Goal: Information Seeking & Learning: Learn about a topic

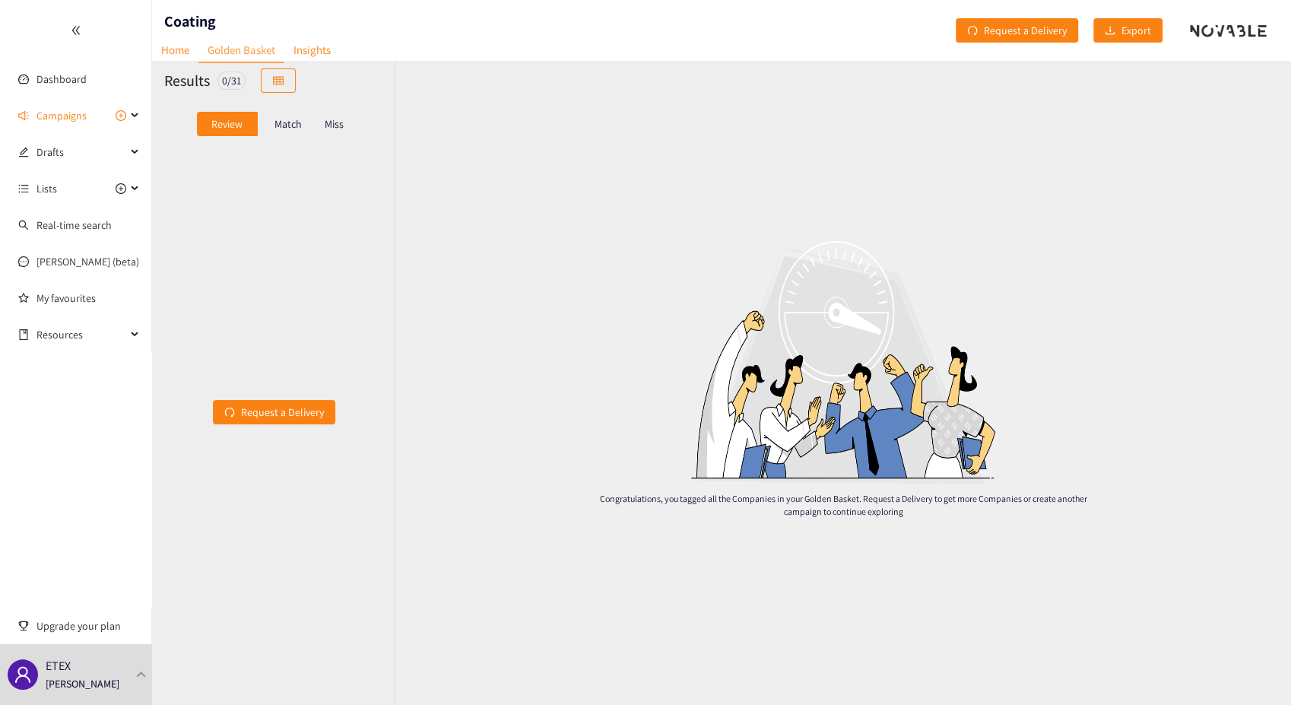
click at [245, 53] on link "Golden Basket" at bounding box center [241, 50] width 86 height 25
click at [287, 122] on p "Match" at bounding box center [287, 124] width 27 height 12
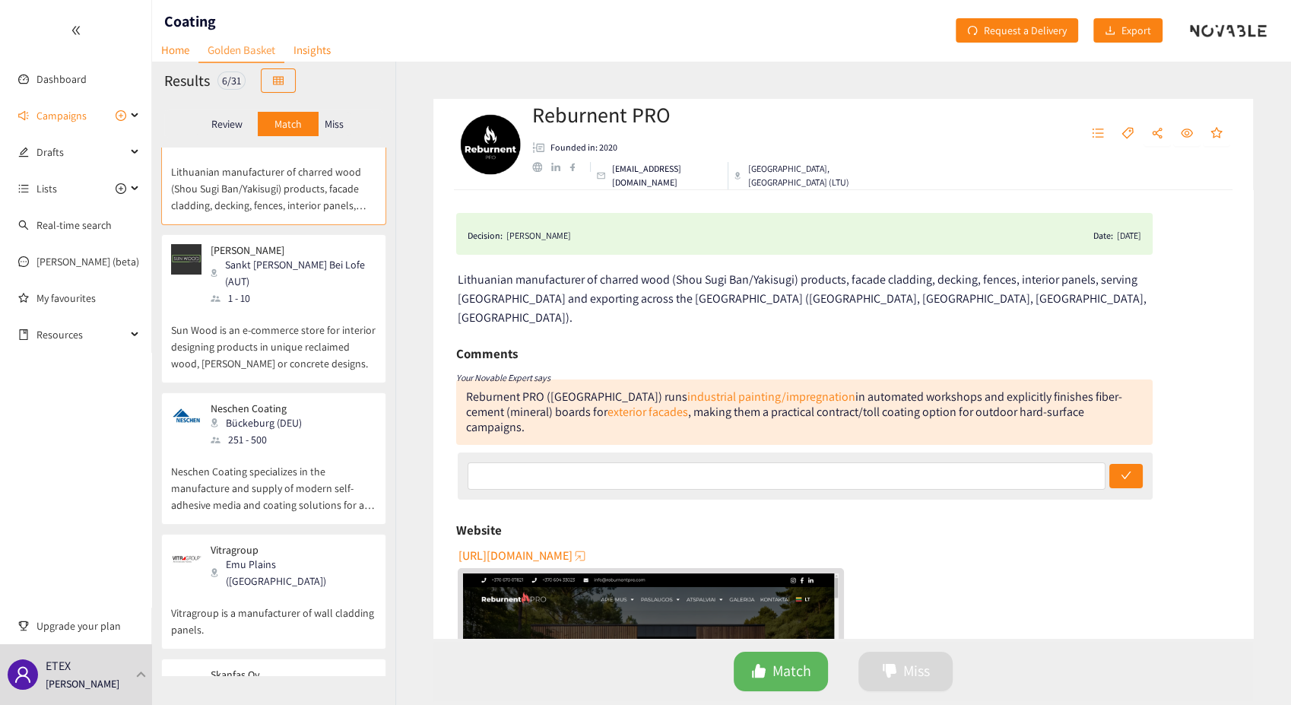
scroll to position [84, 0]
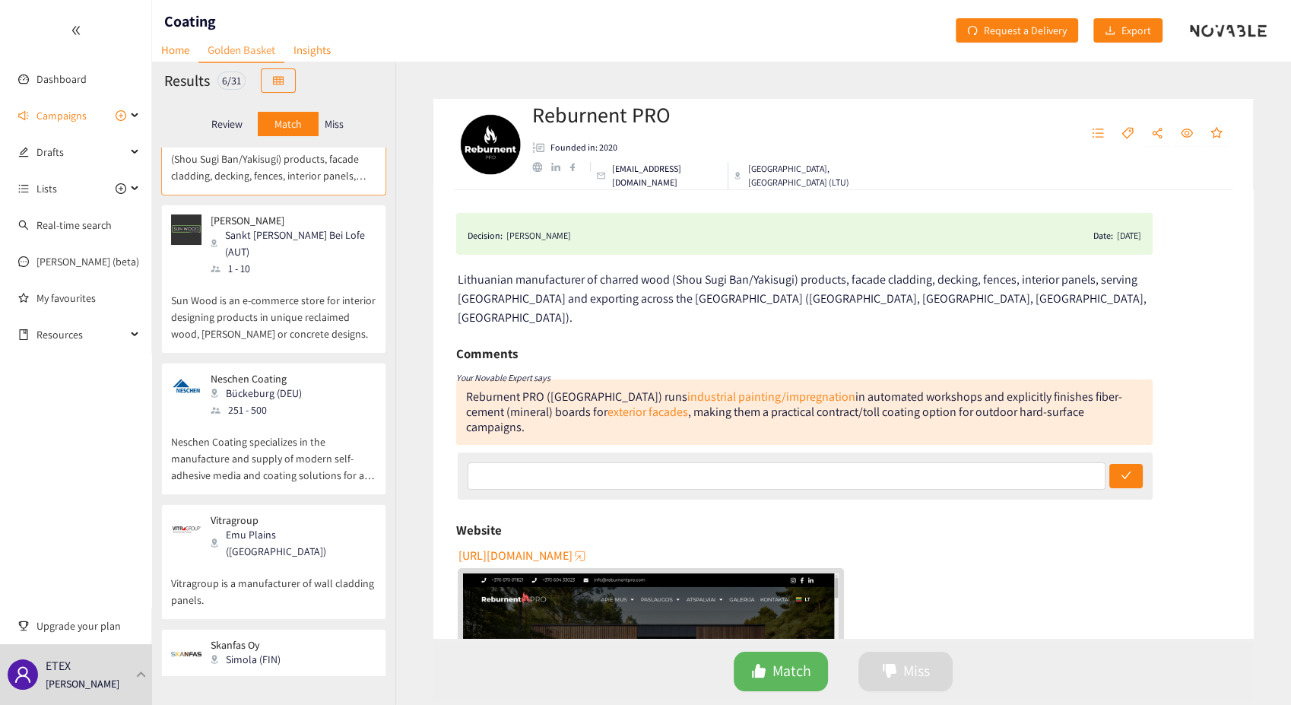
click at [301, 418] on p "Neschen Coating specializes in the manufacture and supply of modern self-adhesi…" at bounding box center [273, 450] width 205 height 65
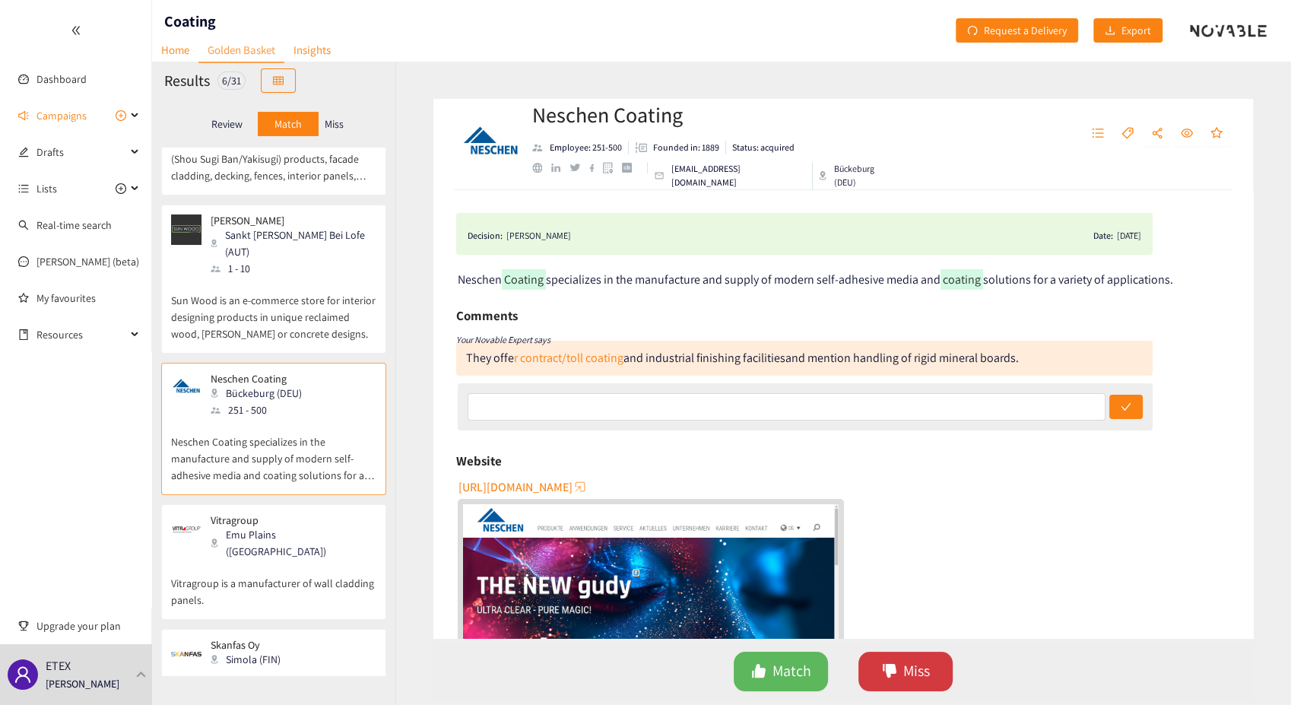
click at [906, 680] on span "Miss" at bounding box center [916, 671] width 27 height 24
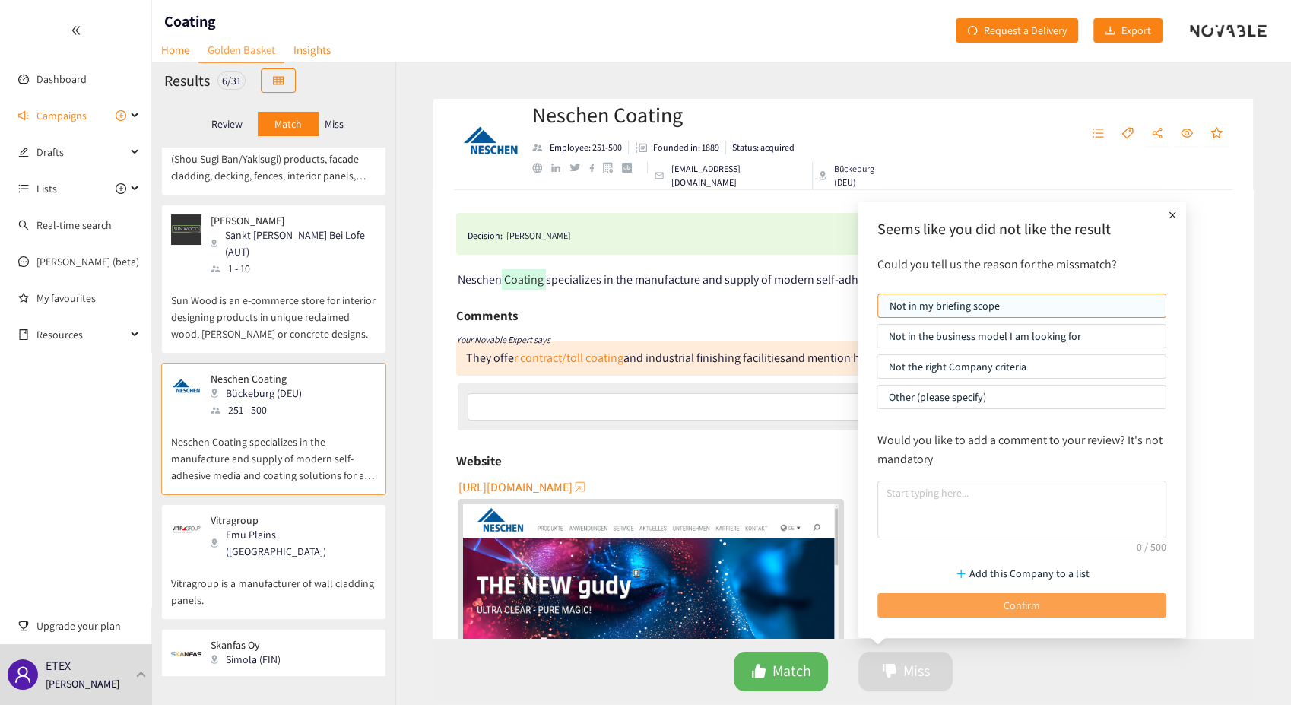
click at [947, 606] on button "Confirm" at bounding box center [1021, 605] width 289 height 24
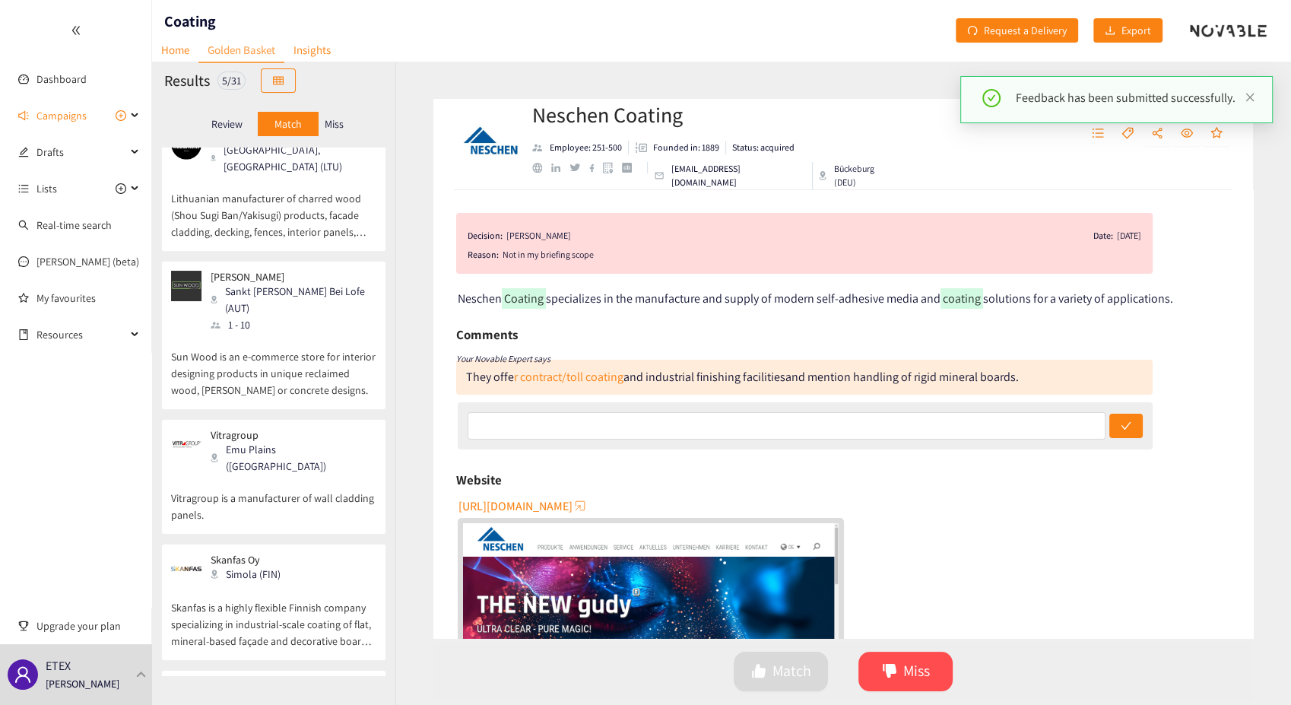
scroll to position [0, 0]
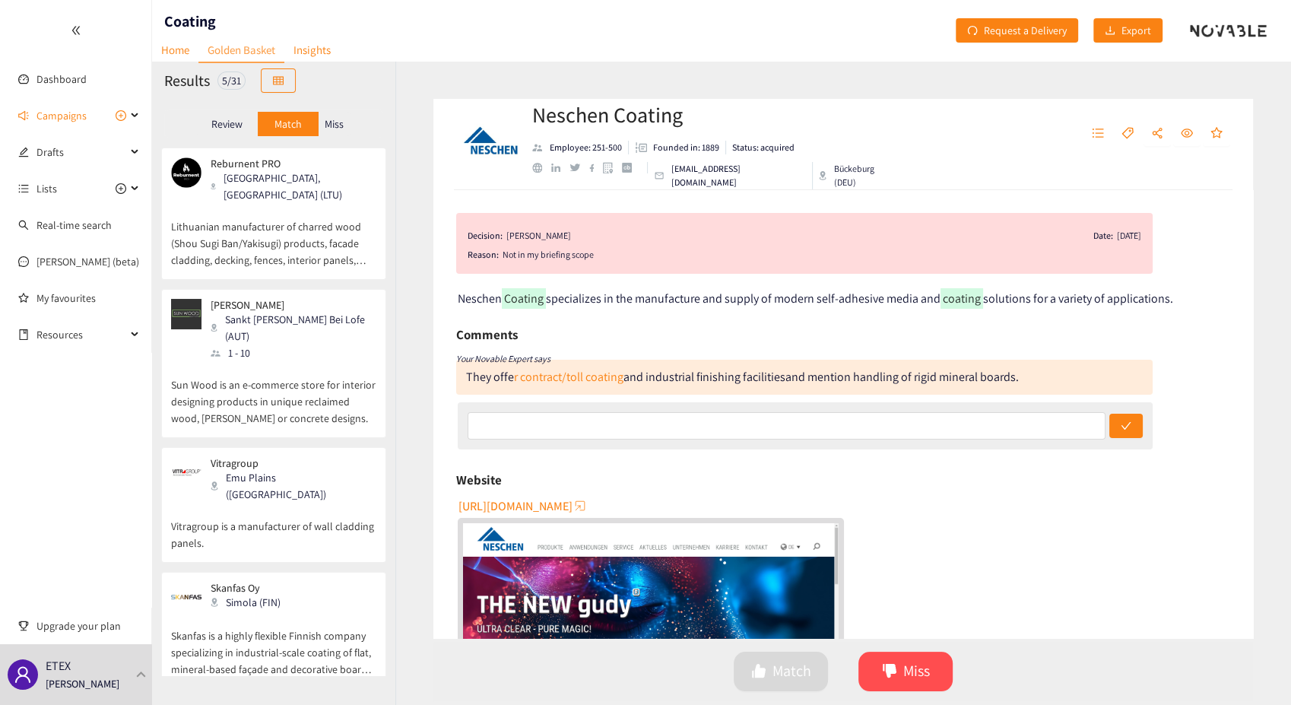
click at [306, 361] on p "Sun Wood is an e-commerce store for interior designing products in unique recla…" at bounding box center [273, 393] width 205 height 65
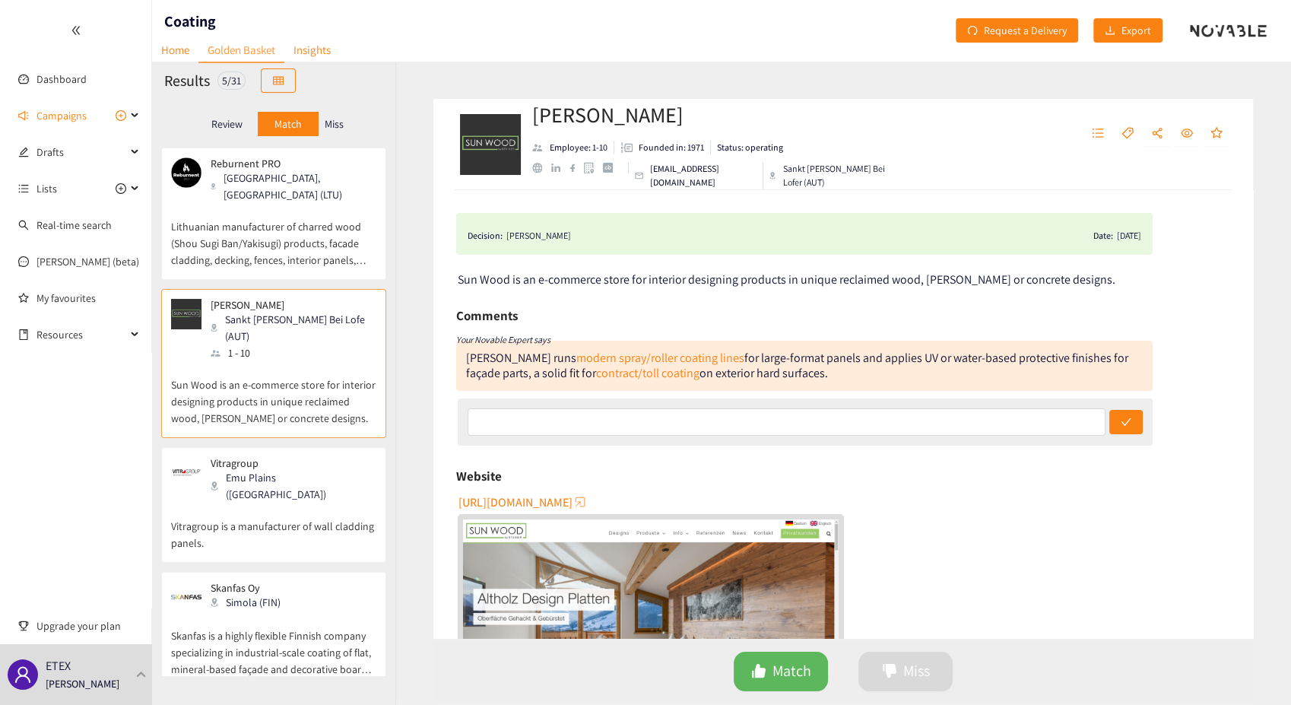
scroll to position [84, 0]
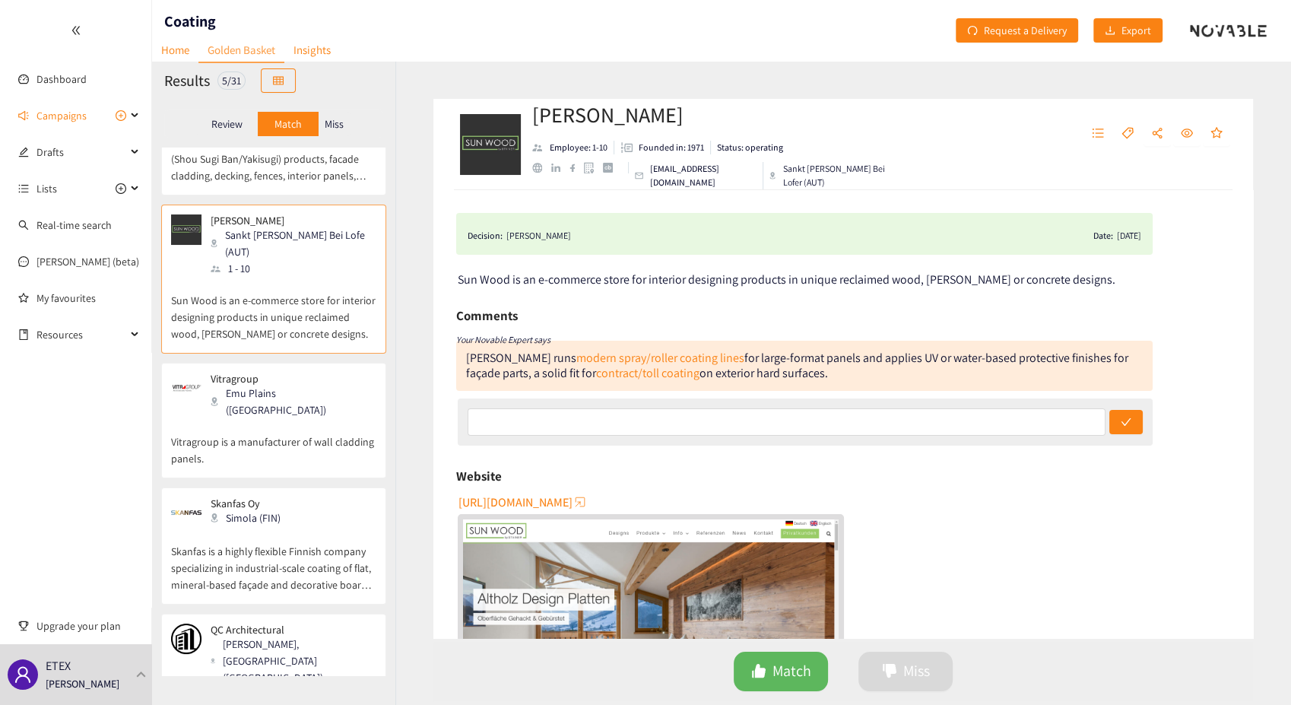
click at [297, 418] on p "Vitragroup is a manufacturer of wall cladding panels." at bounding box center [273, 442] width 205 height 49
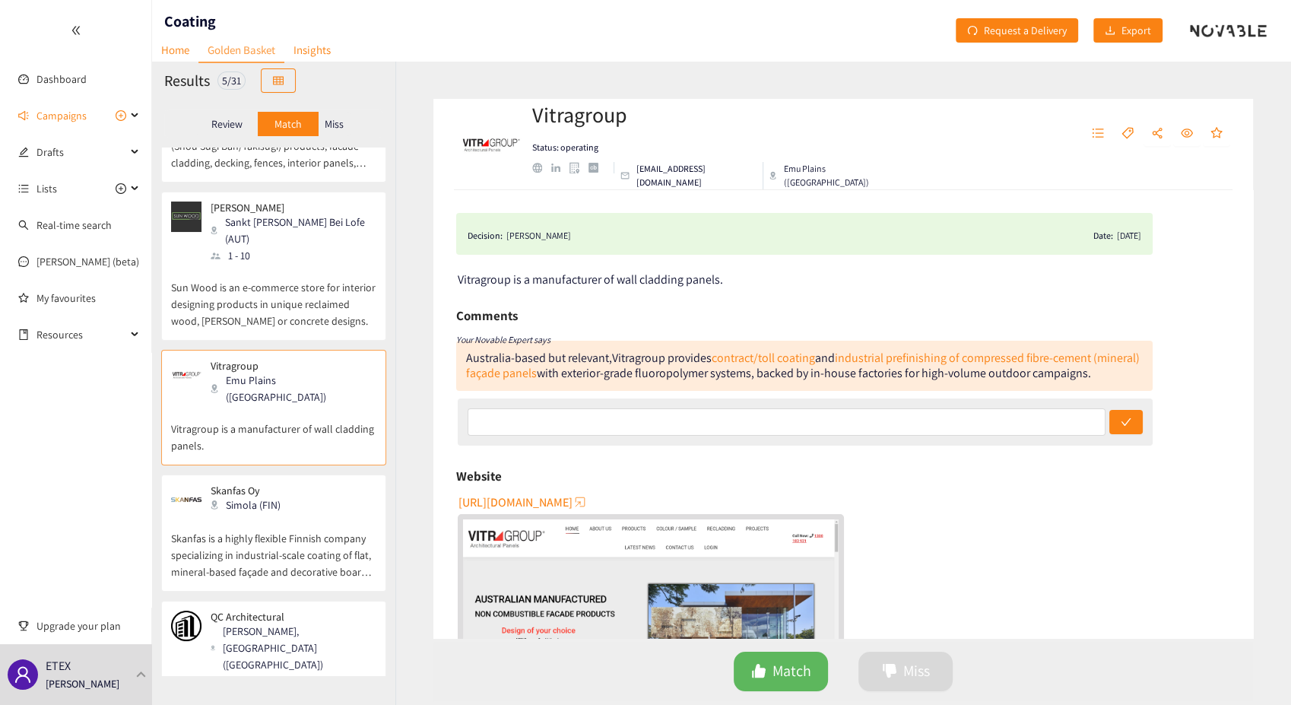
scroll to position [100, 0]
click at [300, 482] on div "Skanfas Oy Simola (FIN) Skanfas is a highly flexible Finnish company specializi…" at bounding box center [273, 535] width 205 height 106
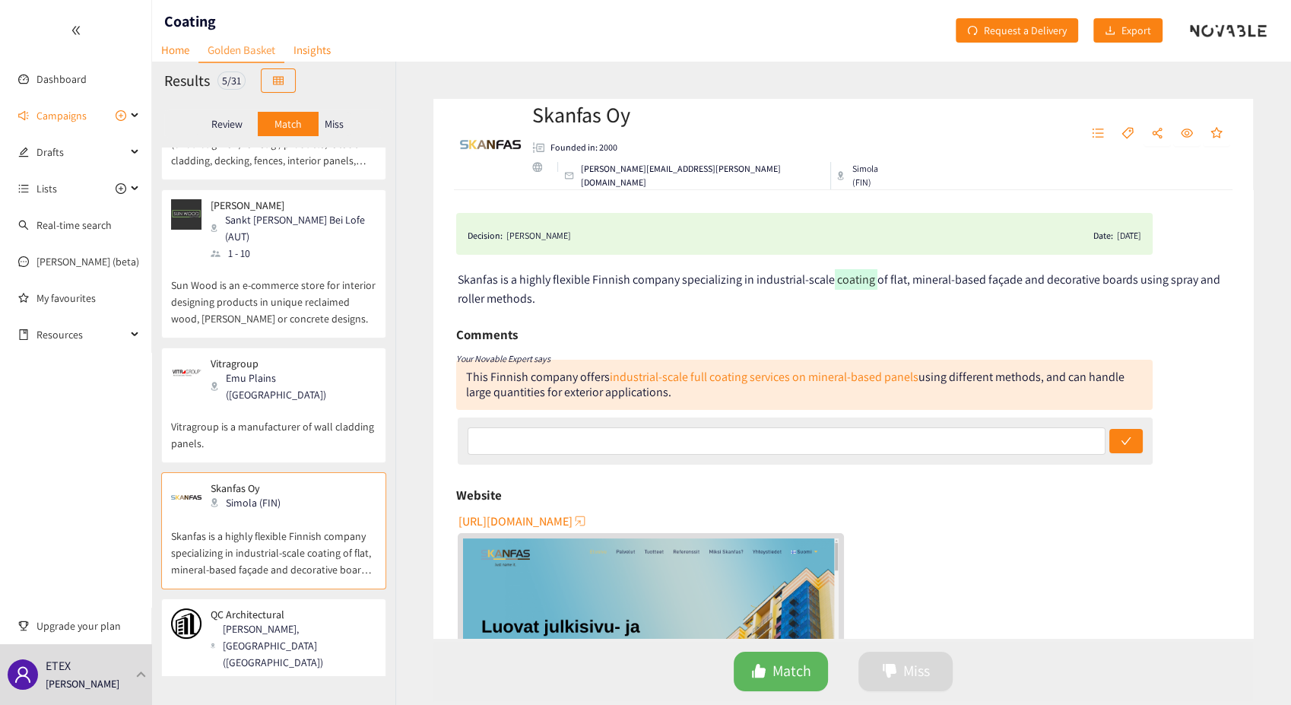
click at [294, 671] on p "Australian facility providing factory-applied coating solutions and CNC routing…" at bounding box center [273, 703] width 205 height 65
